Goal: Register for event/course

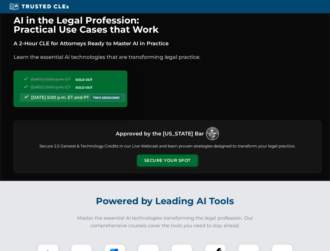
click at [167, 161] on button "Secure Your Spot" at bounding box center [167, 161] width 61 height 12
click at [48, 248] on img at bounding box center [48, 254] width 15 height 15
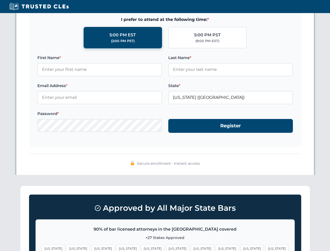
click at [191, 248] on span "[US_STATE]" at bounding box center [202, 249] width 23 height 8
click at [241, 248] on span "[US_STATE]" at bounding box center [252, 249] width 23 height 8
